Goal: Task Accomplishment & Management: Manage account settings

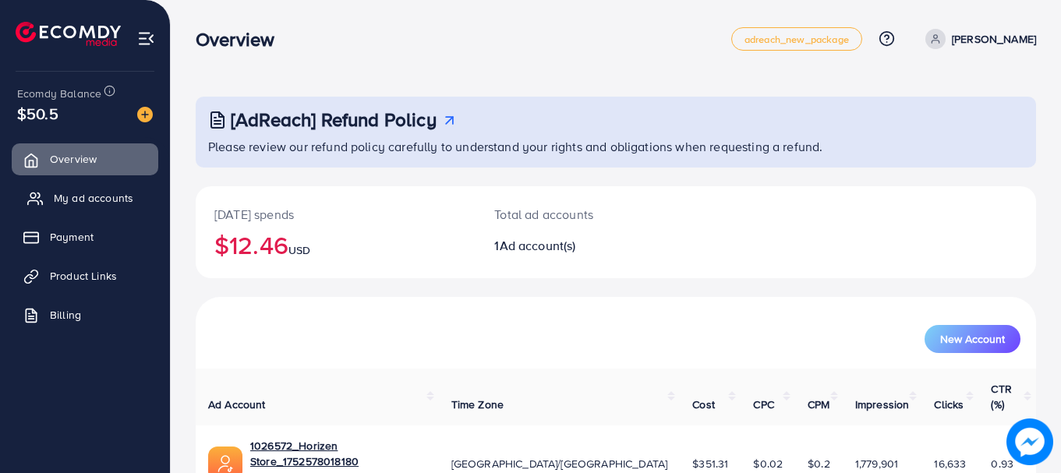
click at [48, 184] on link "My ad accounts" at bounding box center [85, 197] width 147 height 31
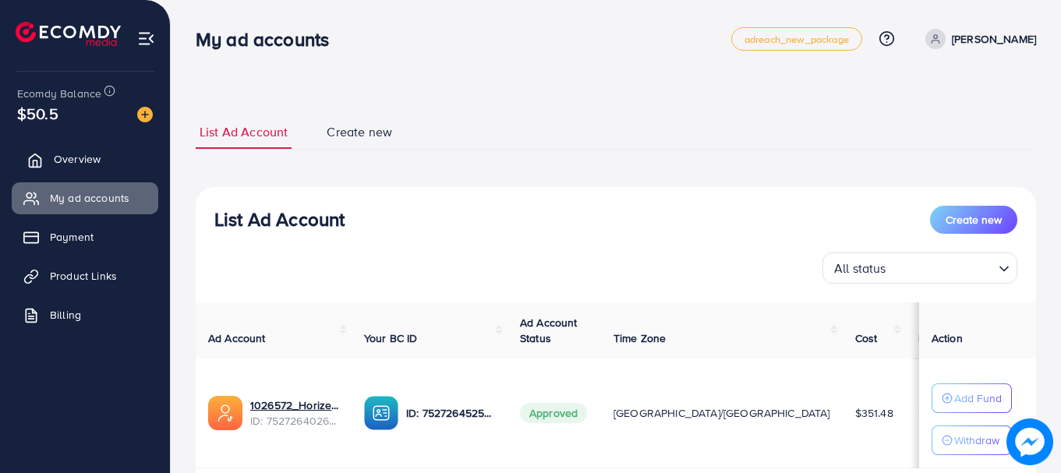
click at [109, 171] on link "Overview" at bounding box center [85, 158] width 147 height 31
